Goal: Task Accomplishment & Management: Use online tool/utility

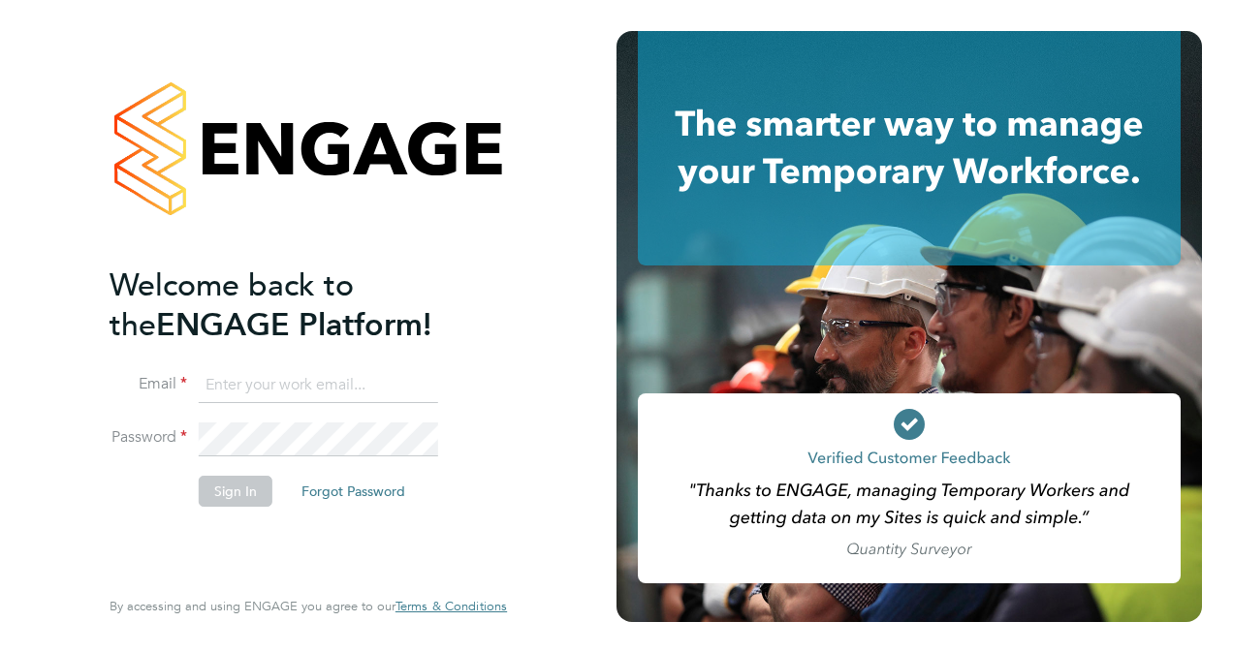
click at [339, 381] on input at bounding box center [318, 385] width 239 height 35
type input "[EMAIL_ADDRESS][PERSON_NAME][DOMAIN_NAME]"
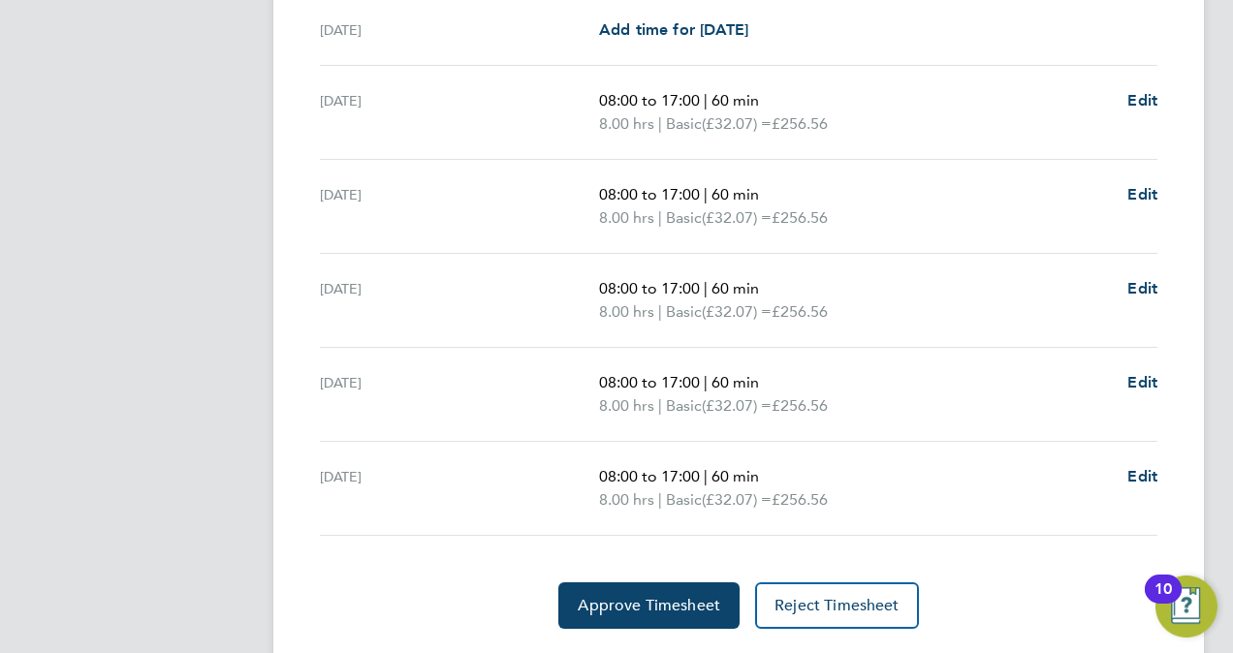
scroll to position [759, 0]
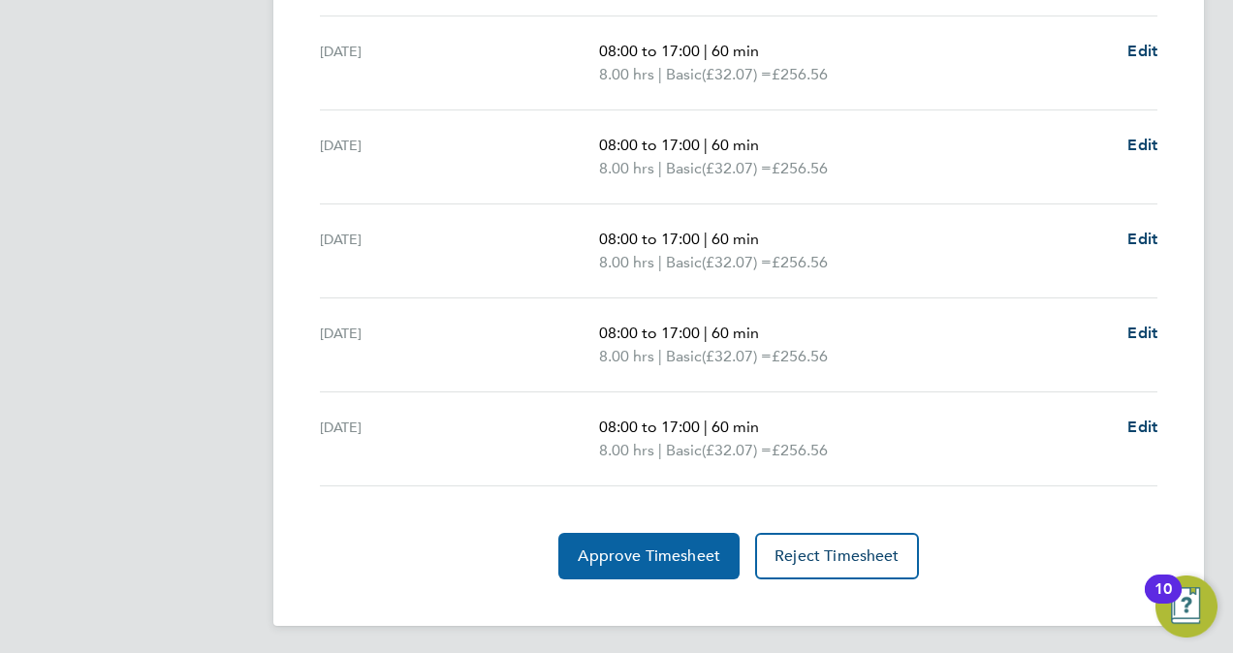
click at [628, 558] on span "Approve Timesheet" at bounding box center [649, 556] width 142 height 19
